Goal: Task Accomplishment & Management: Use online tool/utility

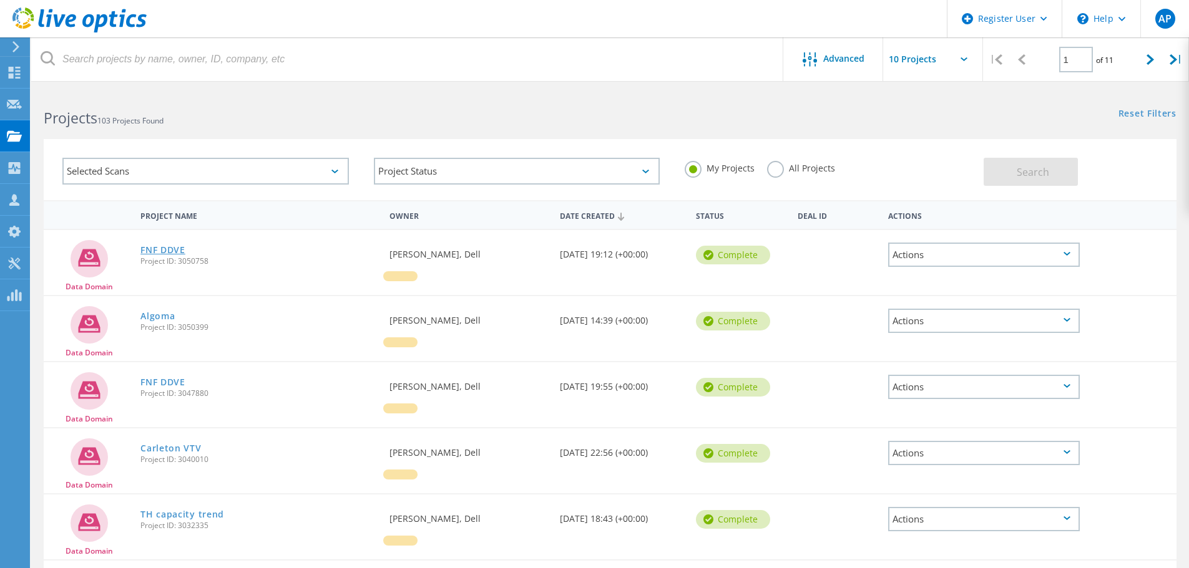
click at [159, 246] on link "FNF DDVE" at bounding box center [162, 250] width 45 height 9
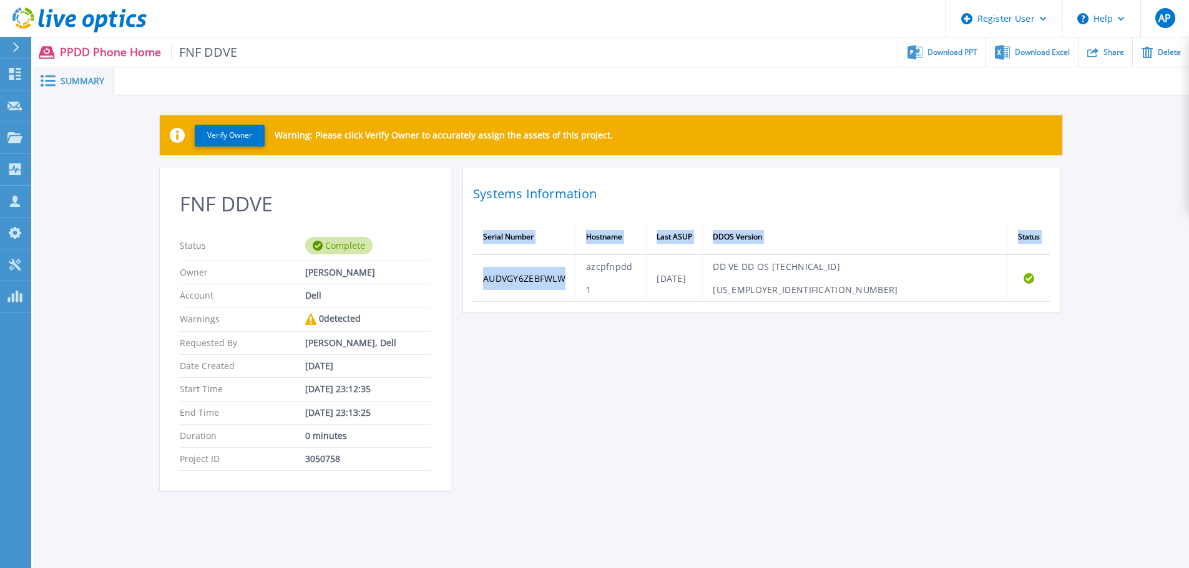
drag, startPoint x: 575, startPoint y: 265, endPoint x: 471, endPoint y: 270, distance: 103.7
click at [471, 270] on div "Systems Information Serial Number Hostname Last ASUP DDOS Version Status AUDVGY…" at bounding box center [761, 240] width 597 height 144
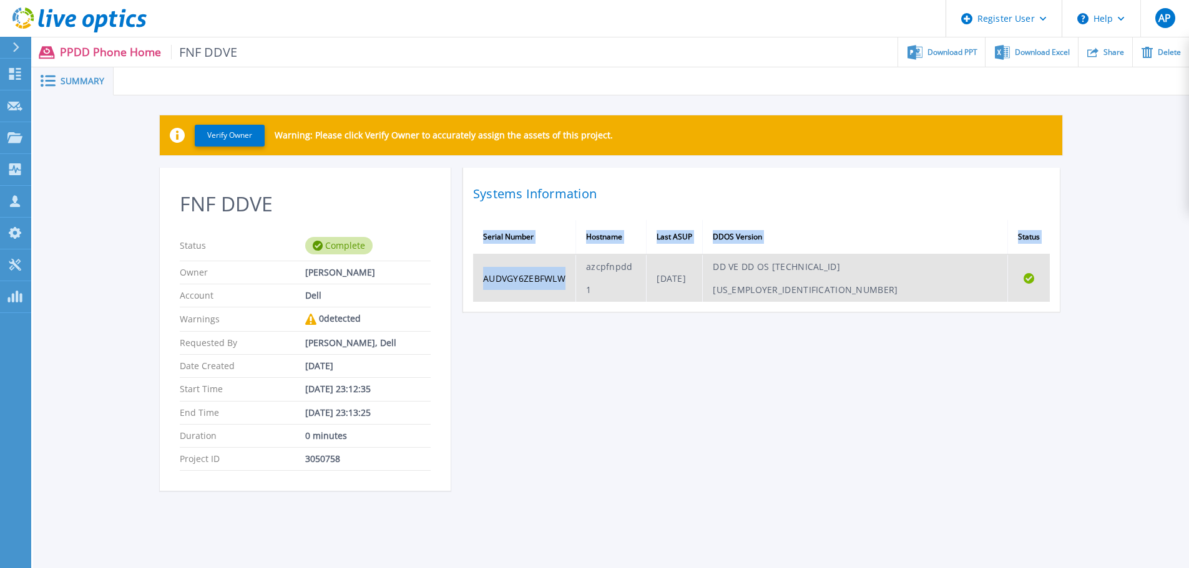
click at [499, 266] on td "AUDVGY6ZEBFWLW" at bounding box center [524, 278] width 103 height 47
drag, startPoint x: 572, startPoint y: 263, endPoint x: 485, endPoint y: 273, distance: 87.3
click at [485, 273] on td "AUDVGY6ZEBFWLW" at bounding box center [524, 278] width 103 height 47
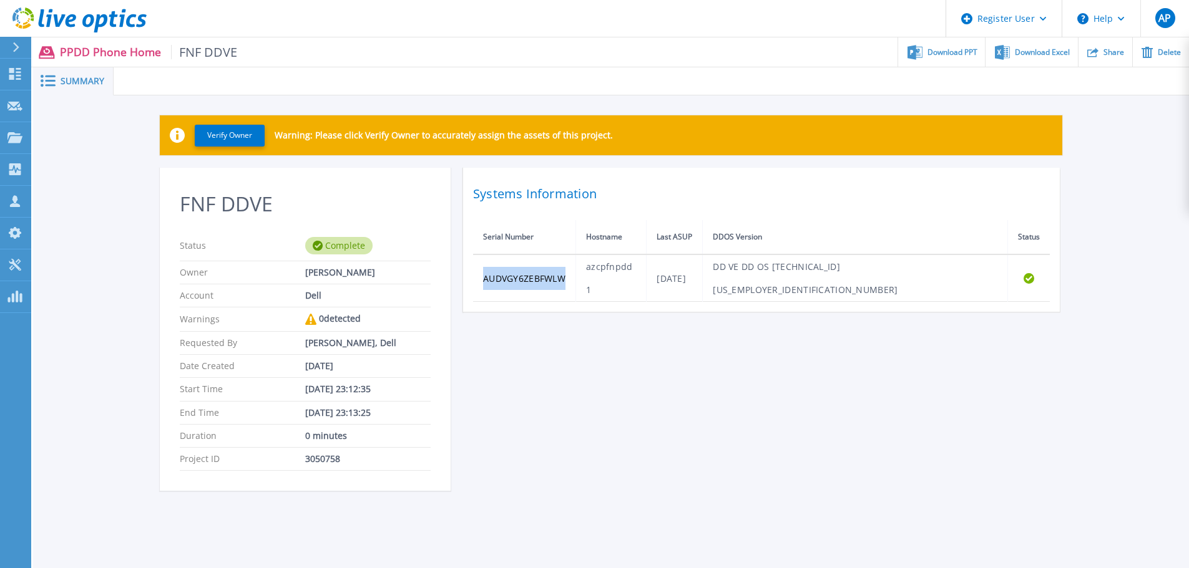
copy td "AUDVGY6ZEBFWLW"
click at [26, 74] on link "Dashboard Dashboard" at bounding box center [15, 75] width 31 height 32
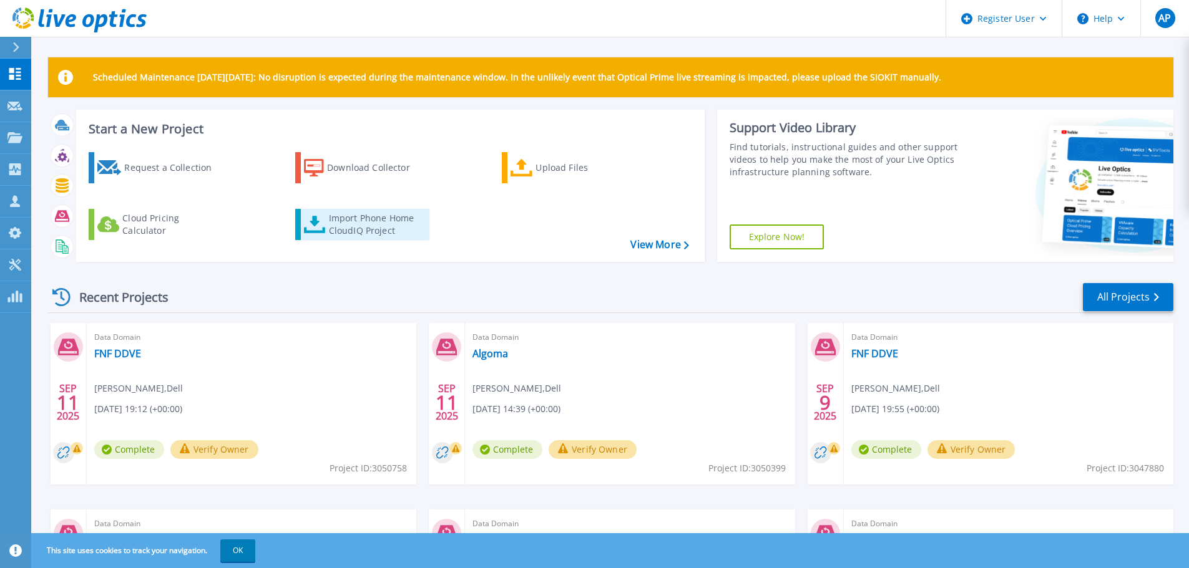
click at [384, 223] on div "Import Phone Home CloudIQ Project" at bounding box center [377, 224] width 97 height 25
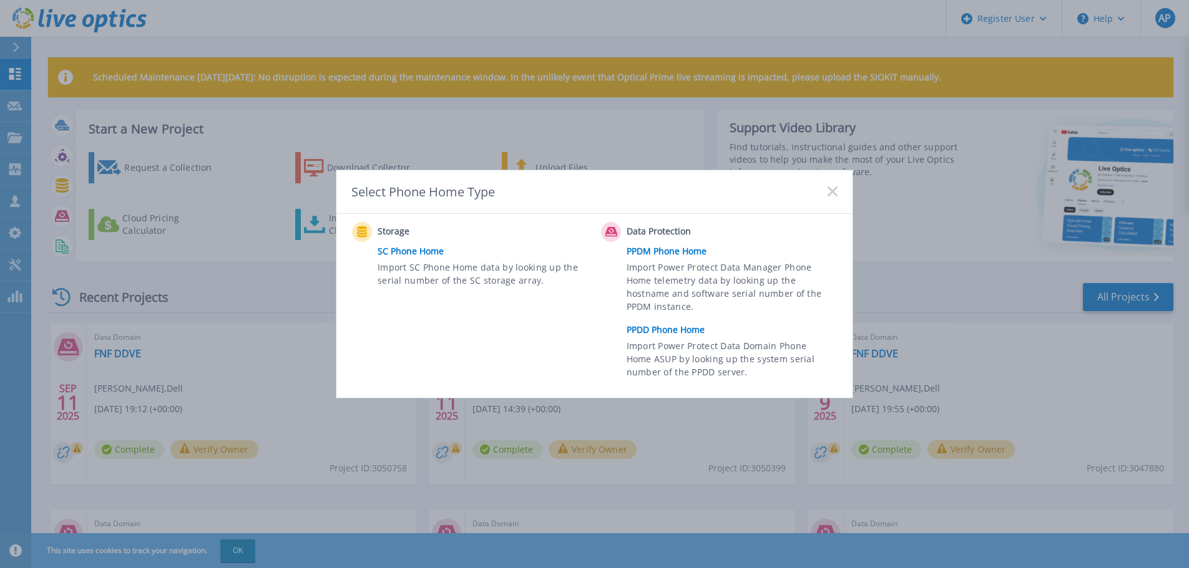
click at [660, 329] on link "PPDD Phone Home" at bounding box center [734, 330] width 217 height 19
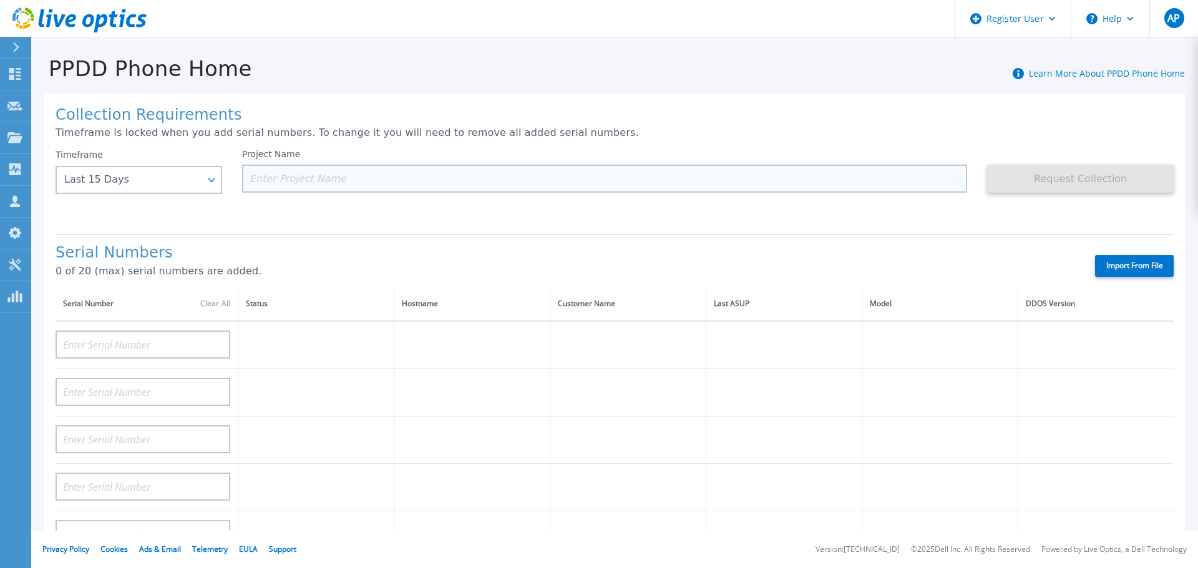
click at [338, 190] on input at bounding box center [605, 179] width 726 height 28
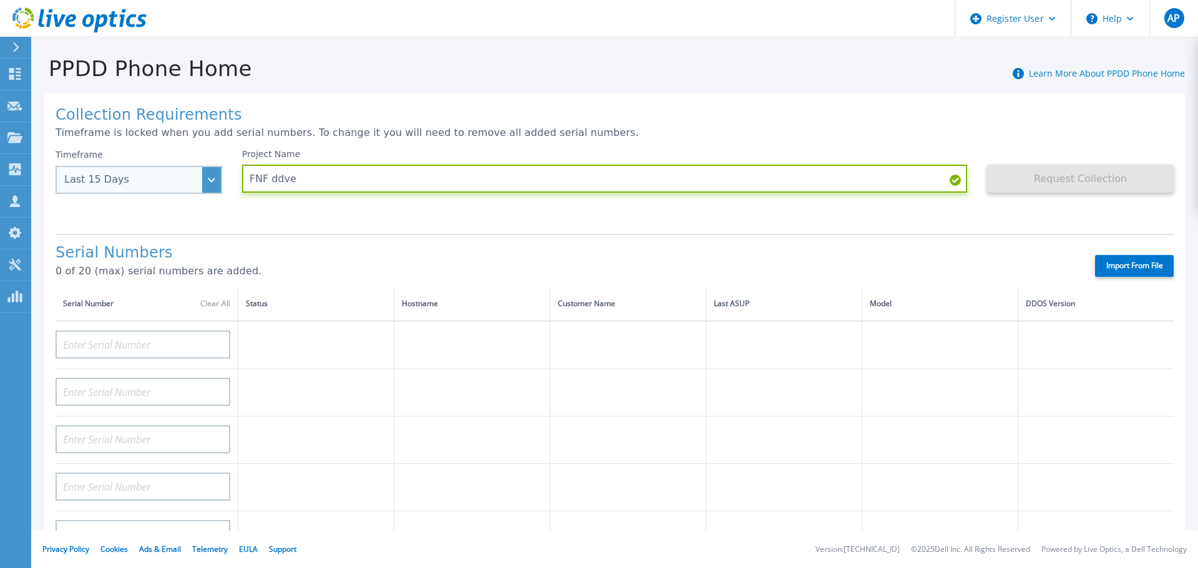
type input "FNF ddve"
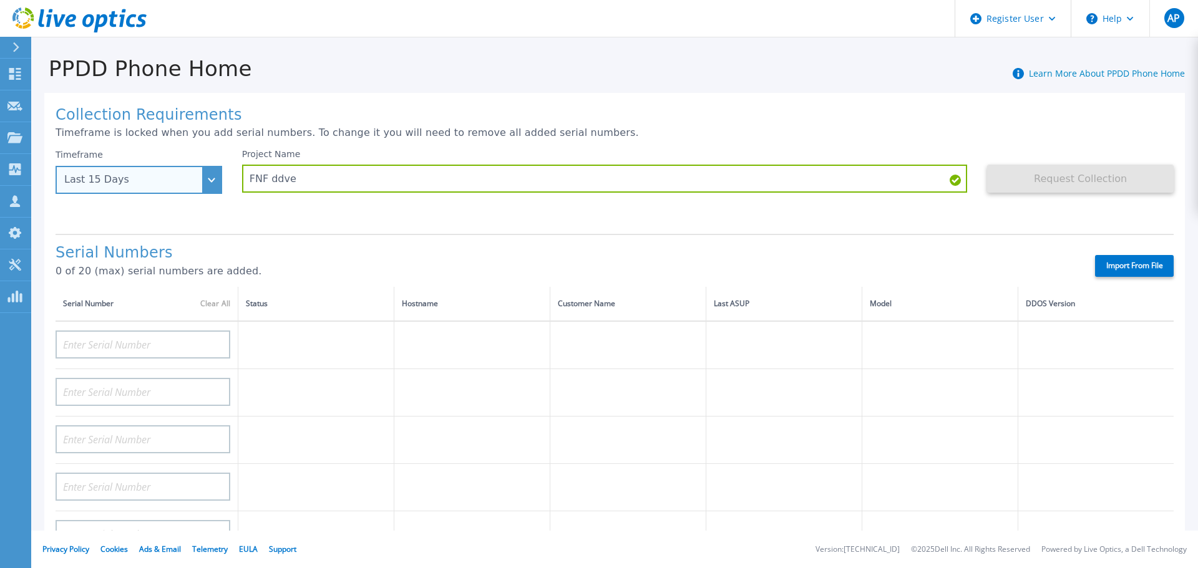
click at [203, 193] on div "Last 15 Days" at bounding box center [139, 180] width 167 height 28
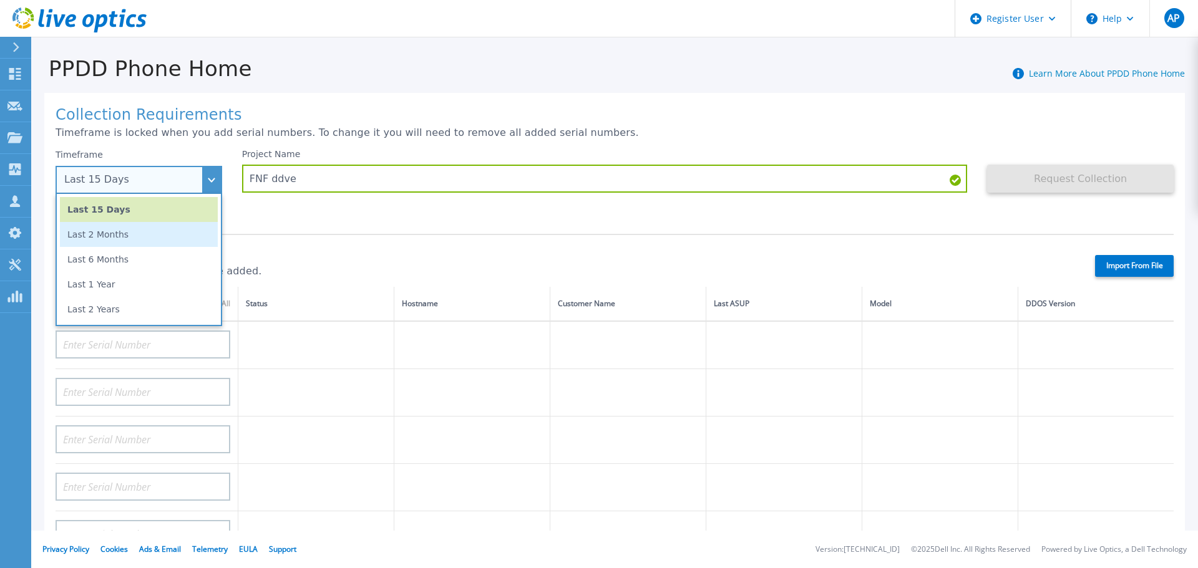
click at [175, 243] on li "Last 2 Months" at bounding box center [139, 234] width 158 height 25
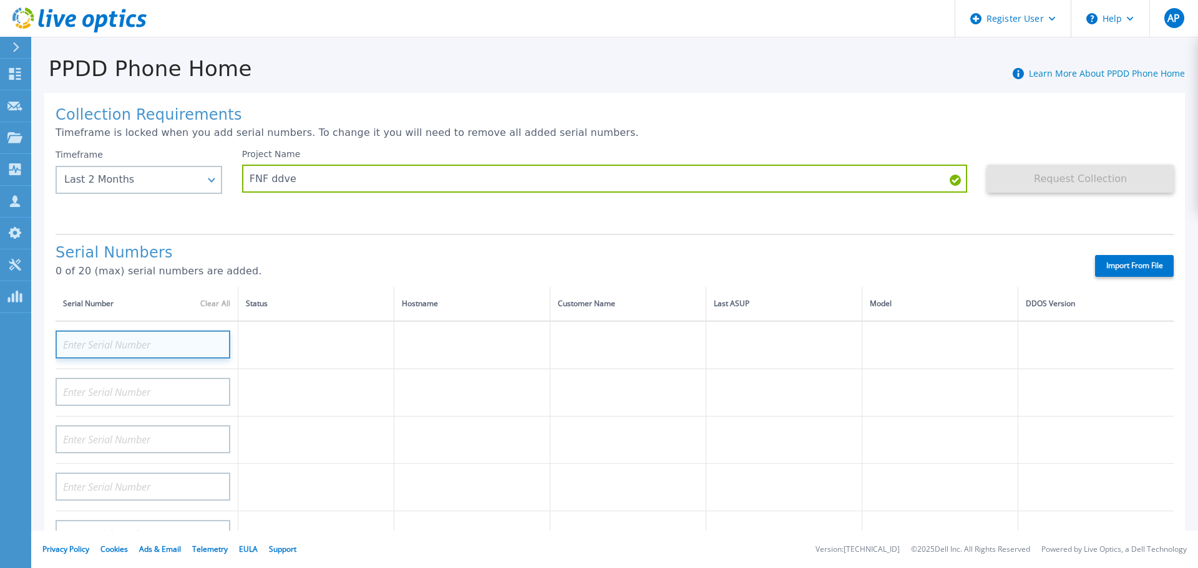
click at [178, 336] on input at bounding box center [143, 345] width 175 height 28
paste input "AUDVGY6ZEBFWLW"
type input "AUDVGY6ZEBFWLW"
click at [327, 265] on div "Serial Numbers 0 of 20 (max) serial numbers are added." at bounding box center [565, 266] width 1018 height 42
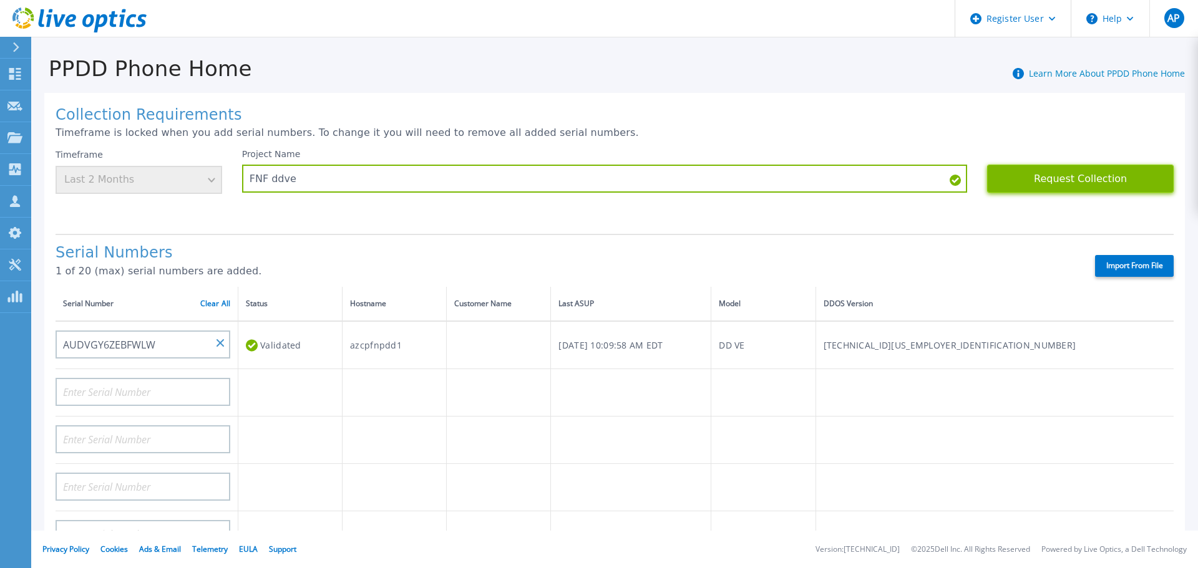
click at [1068, 182] on button "Request Collection" at bounding box center [1080, 179] width 187 height 28
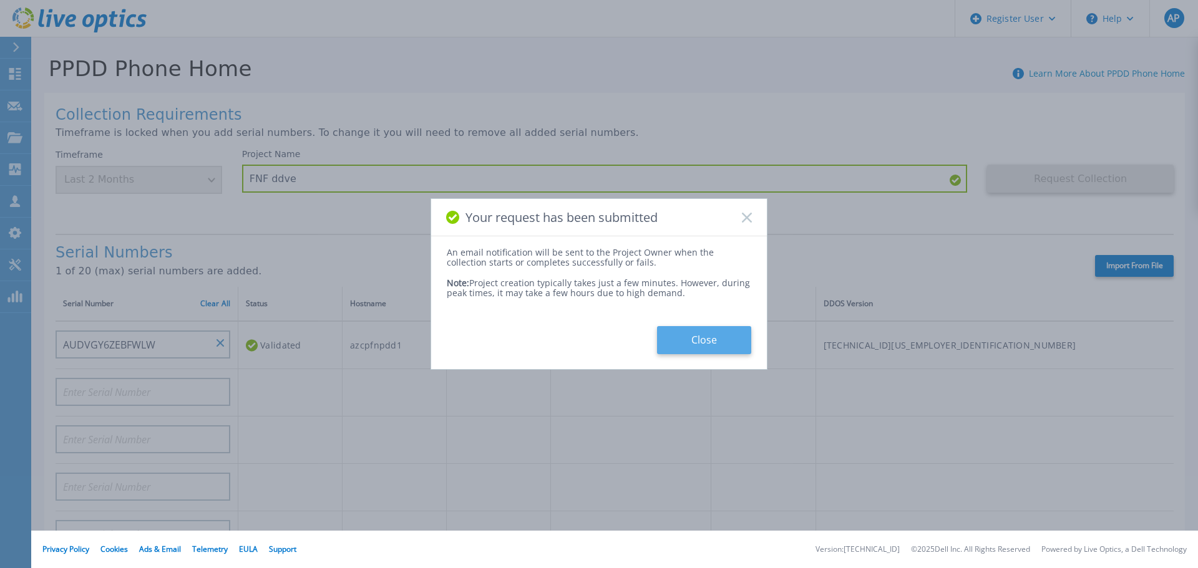
click at [705, 349] on button "Close" at bounding box center [704, 340] width 94 height 28
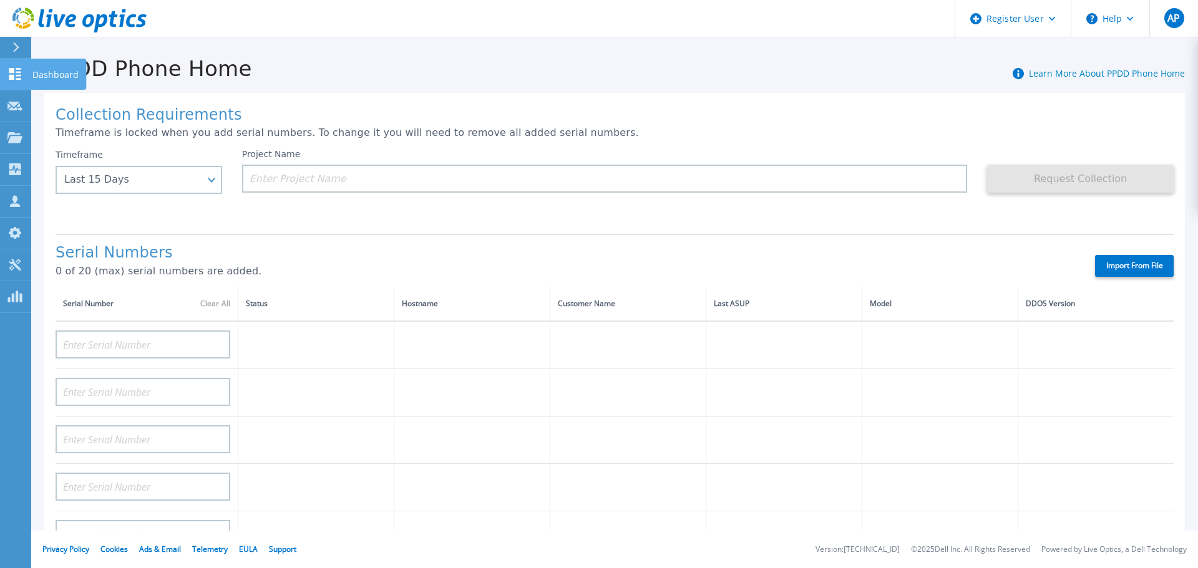
click at [18, 66] on link "Dashboard Dashboard" at bounding box center [15, 75] width 31 height 32
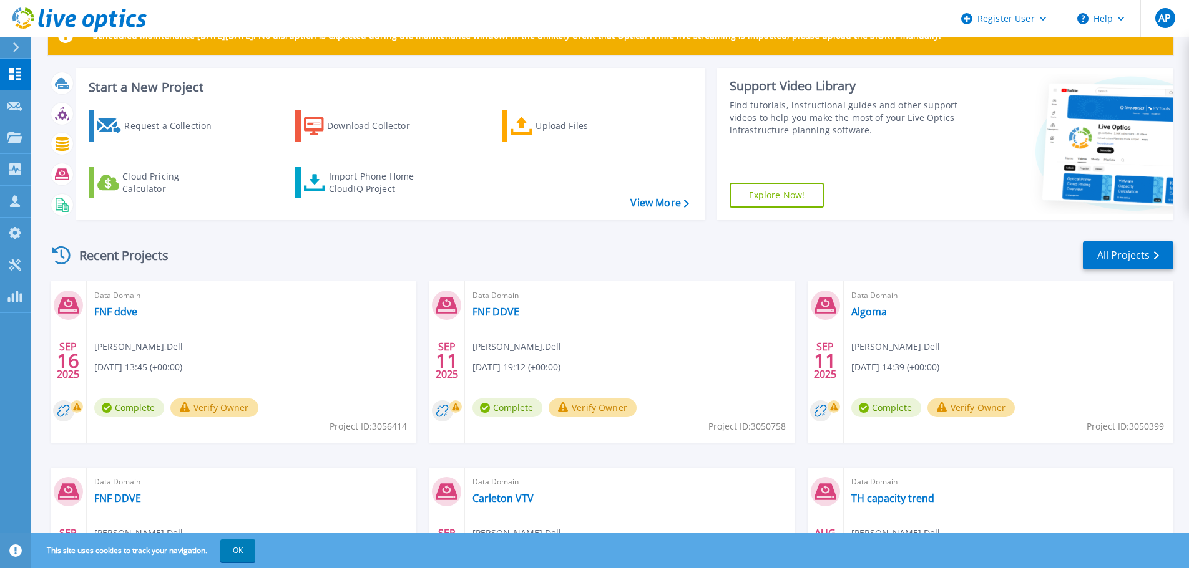
scroll to position [62, 0]
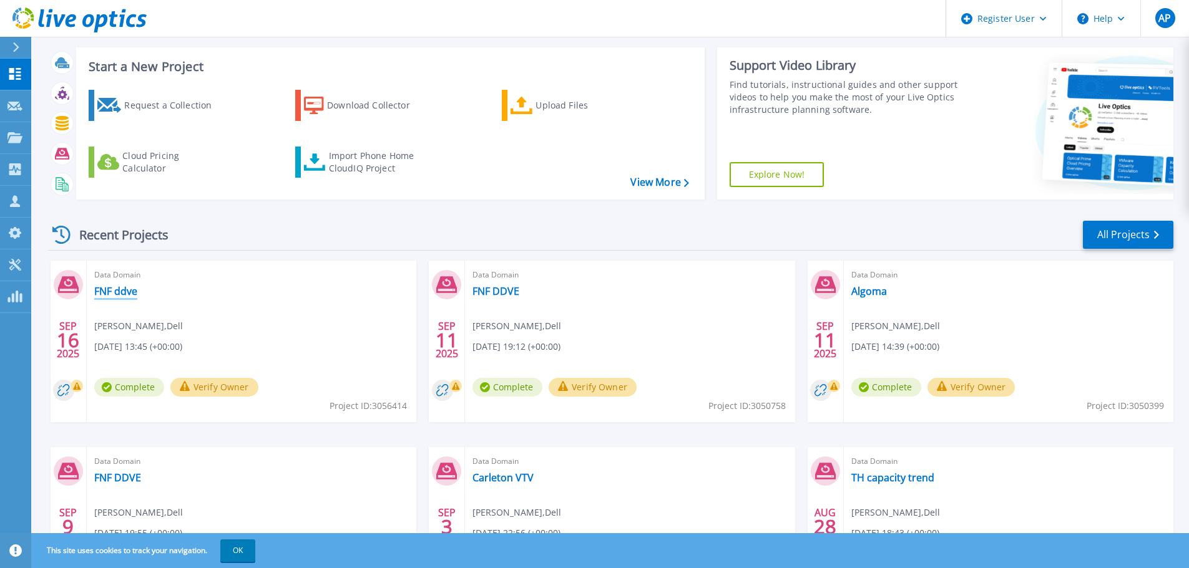
click at [127, 295] on link "FNF ddve" at bounding box center [115, 291] width 43 height 12
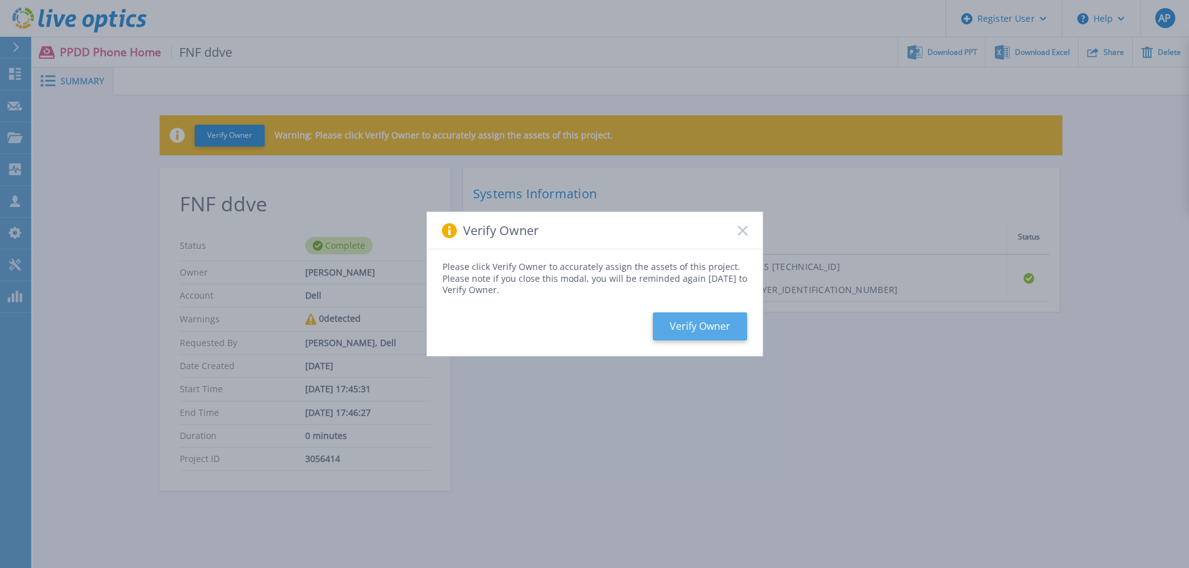
click at [693, 323] on button "Verify Owner" at bounding box center [700, 327] width 94 height 28
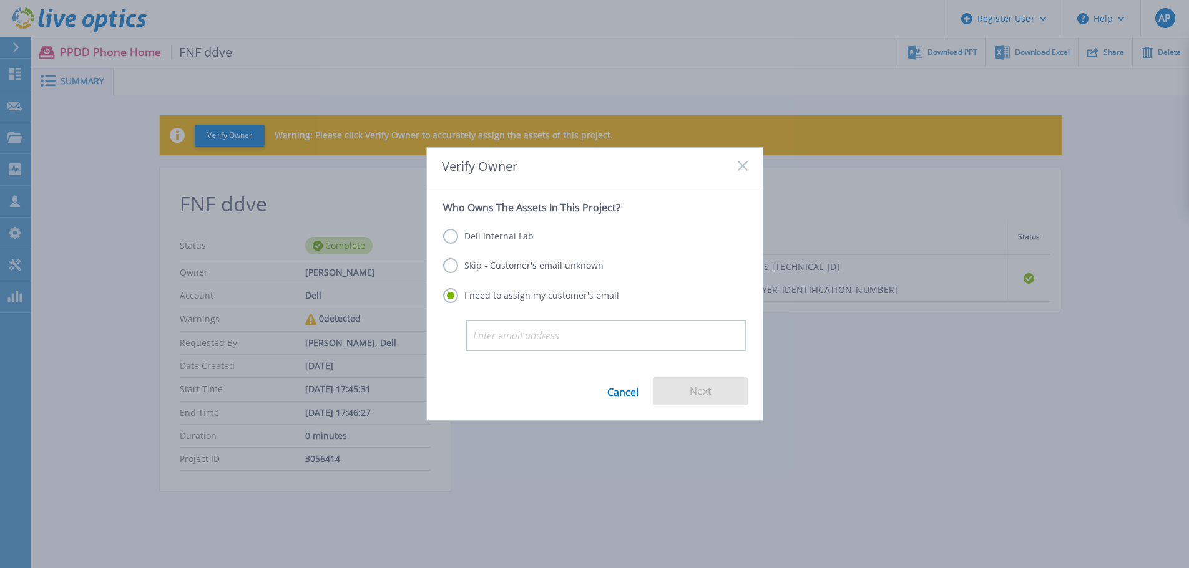
click at [509, 266] on label "Skip - Customer's email unknown" at bounding box center [523, 265] width 160 height 15
click at [0, 0] on input "Skip - Customer's email unknown" at bounding box center [0, 0] width 0 height 0
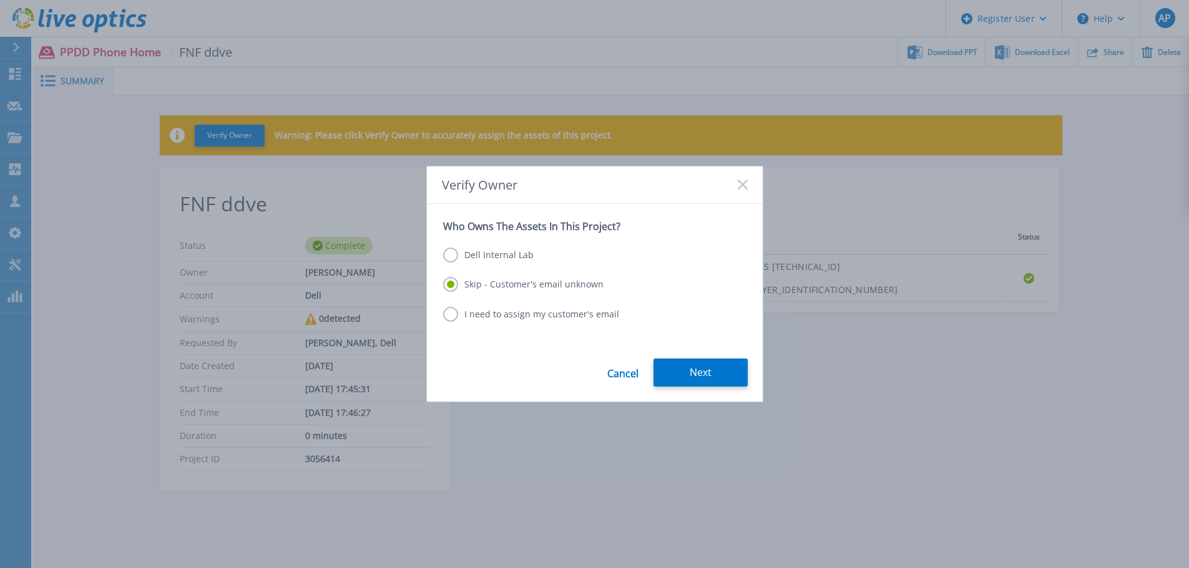
click at [503, 257] on label "Dell Internal Lab" at bounding box center [488, 255] width 90 height 15
click at [0, 0] on input "Dell Internal Lab" at bounding box center [0, 0] width 0 height 0
click at [709, 381] on button "Save" at bounding box center [700, 373] width 94 height 28
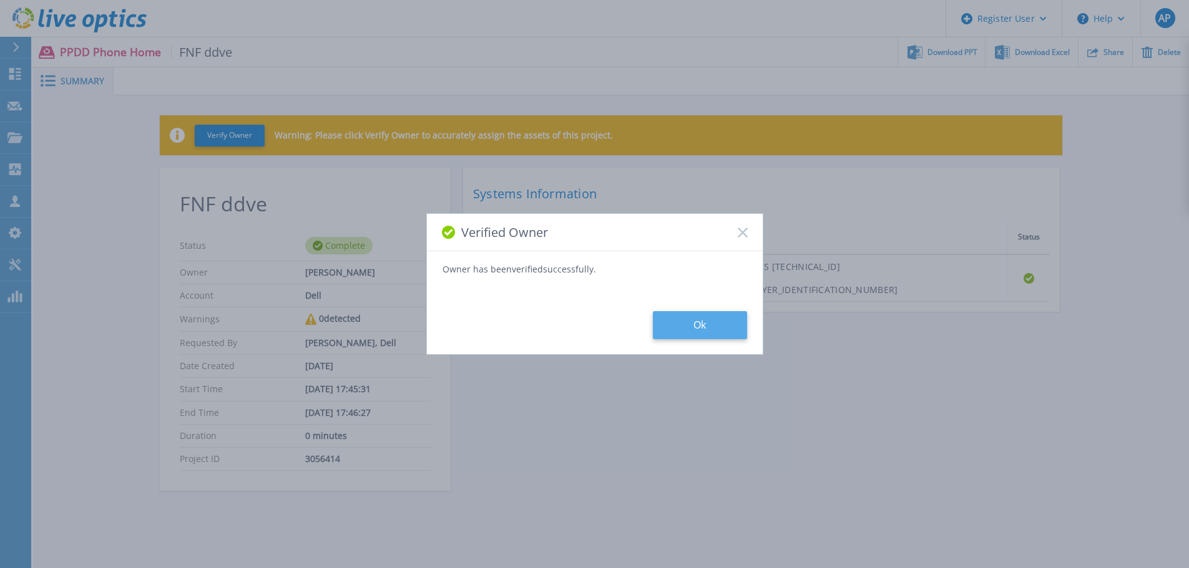
click at [708, 323] on button "Ok" at bounding box center [700, 325] width 94 height 28
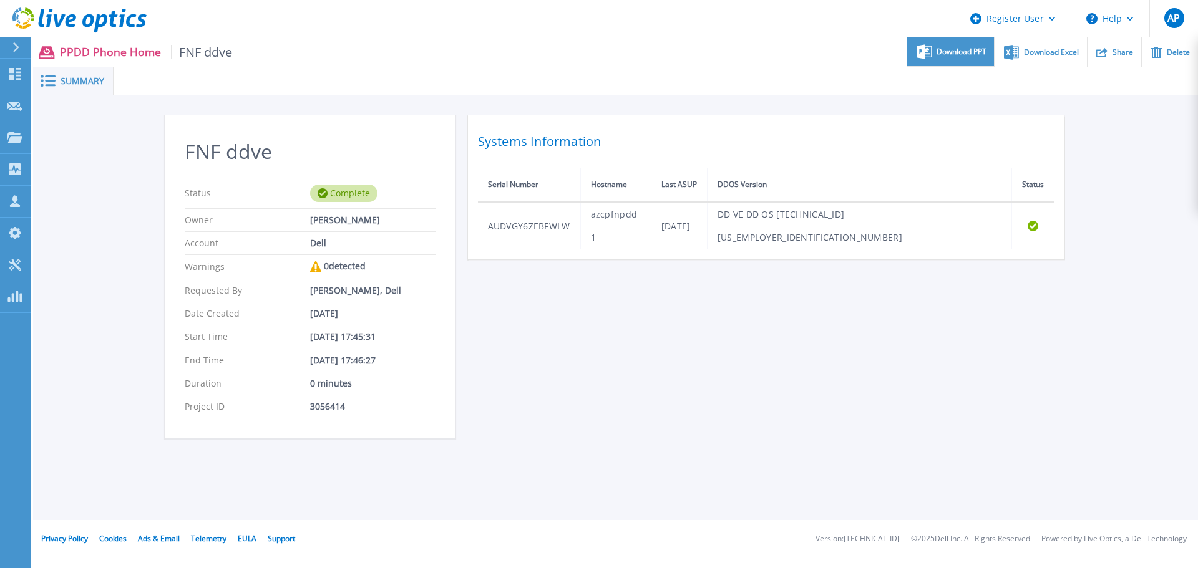
click at [958, 56] on span "Download PPT" at bounding box center [962, 51] width 50 height 7
